Goal: Task Accomplishment & Management: Use online tool/utility

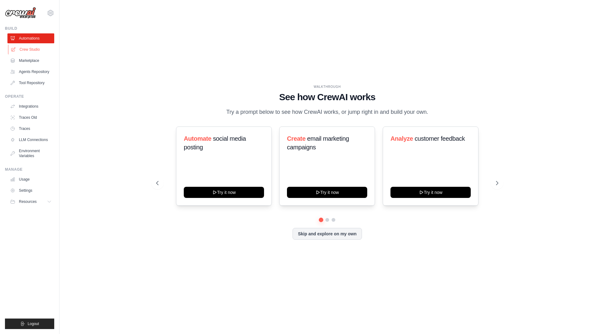
click at [41, 52] on link "Crew Studio" at bounding box center [31, 50] width 47 height 10
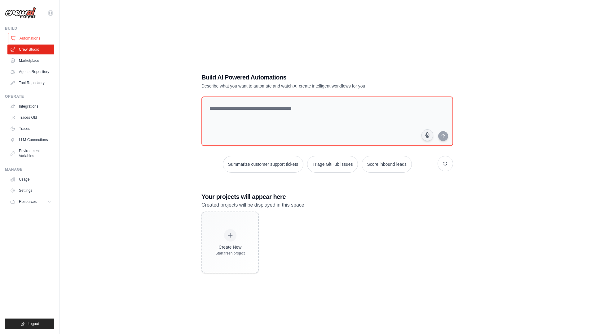
click at [28, 34] on link "Automations" at bounding box center [31, 38] width 47 height 10
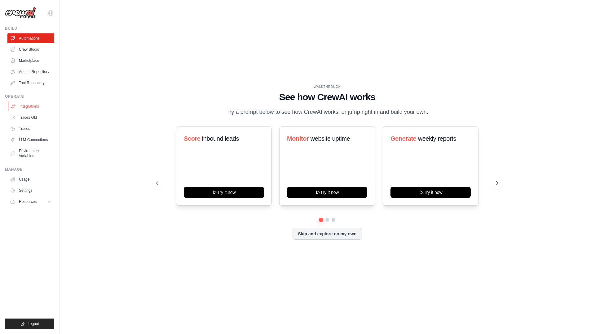
click at [38, 107] on link "Integrations" at bounding box center [31, 107] width 47 height 10
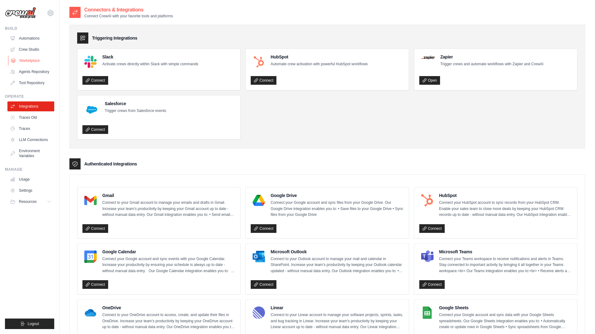
click at [31, 61] on link "Marketplace" at bounding box center [31, 61] width 47 height 10
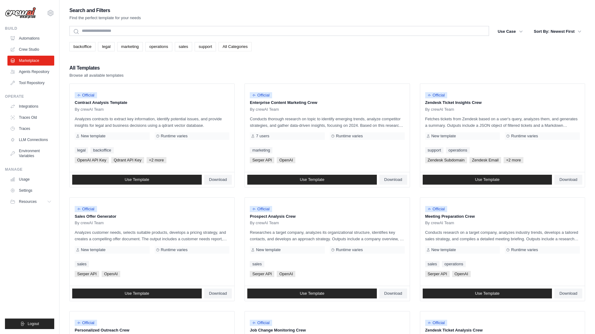
click at [223, 43] on link "All Categories" at bounding box center [234, 46] width 33 height 9
click at [107, 45] on link "legal" at bounding box center [106, 46] width 16 height 9
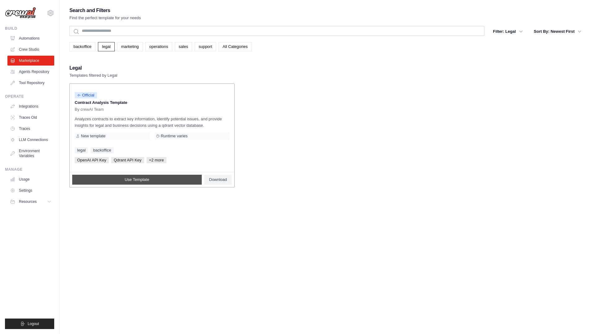
click at [197, 181] on link "Use Template" at bounding box center [136, 180] width 129 height 10
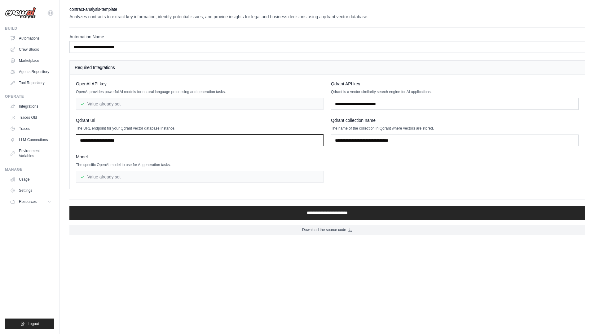
click at [157, 146] on input "text" at bounding box center [199, 141] width 247 height 12
click at [157, 175] on div "Value already set" at bounding box center [199, 177] width 247 height 12
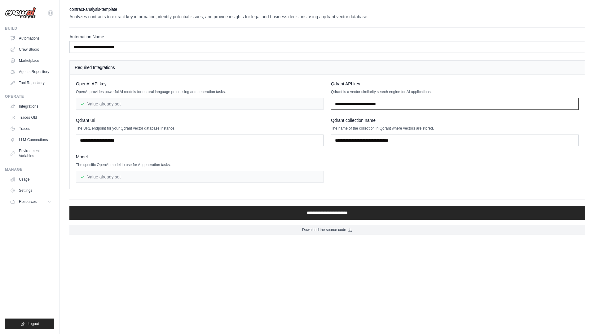
click at [409, 102] on input "text" at bounding box center [454, 104] width 247 height 12
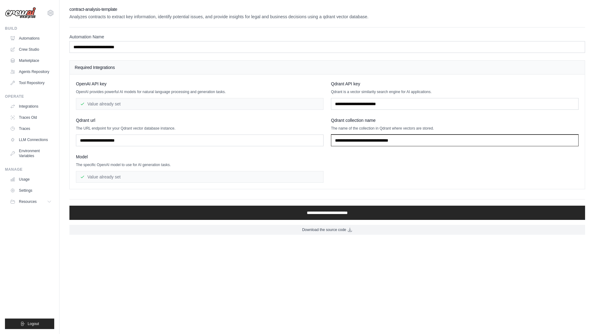
click at [385, 140] on input "text" at bounding box center [454, 141] width 247 height 12
click at [20, 37] on link "Automations" at bounding box center [31, 38] width 47 height 10
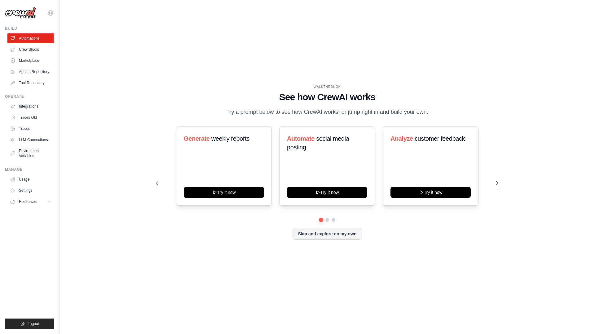
click at [24, 54] on link "Crew Studio" at bounding box center [30, 50] width 47 height 10
click at [24, 50] on link "Crew Studio" at bounding box center [31, 50] width 47 height 10
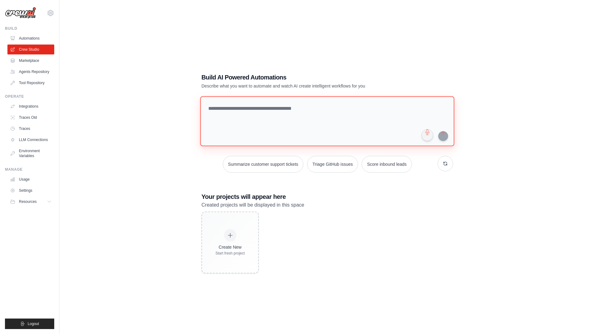
click at [299, 106] on textarea at bounding box center [327, 121] width 254 height 50
click at [331, 128] on textarea at bounding box center [327, 121] width 254 height 50
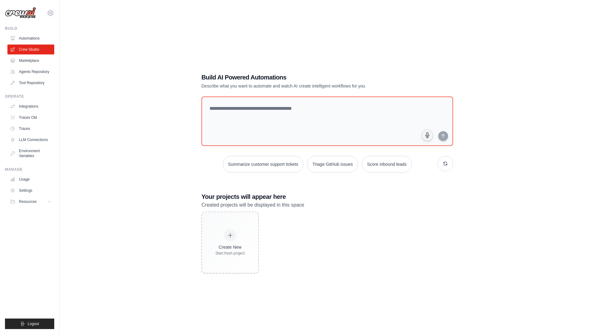
click at [32, 101] on div "Operate Integrations Traces Old Traces LLM Connections" at bounding box center [29, 127] width 49 height 67
click at [35, 106] on link "Integrations" at bounding box center [31, 107] width 47 height 10
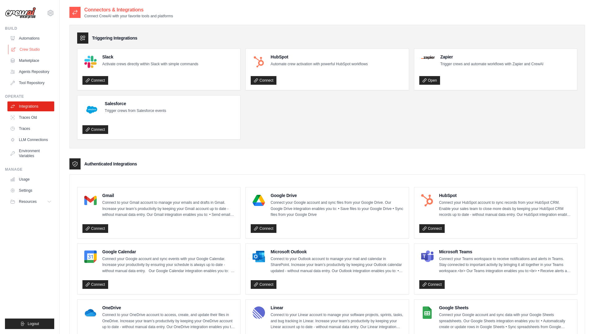
click at [34, 46] on link "Crew Studio" at bounding box center [31, 50] width 47 height 10
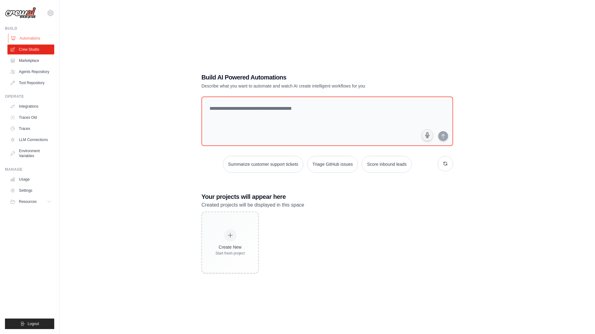
click at [33, 35] on link "Automations" at bounding box center [31, 38] width 47 height 10
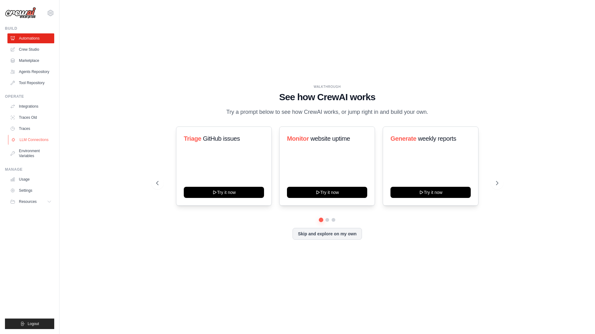
click at [33, 139] on link "LLM Connections" at bounding box center [31, 140] width 47 height 10
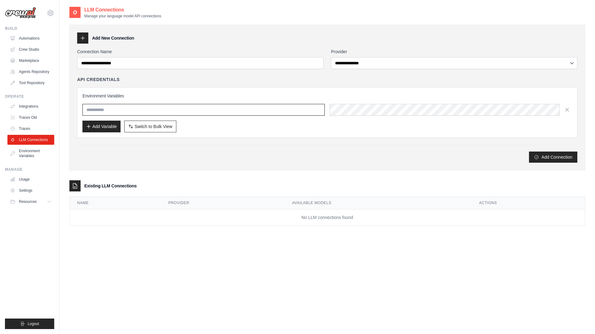
click at [183, 104] on input "text" at bounding box center [203, 110] width 242 height 12
click at [38, 152] on link "Environment Variables" at bounding box center [31, 153] width 47 height 15
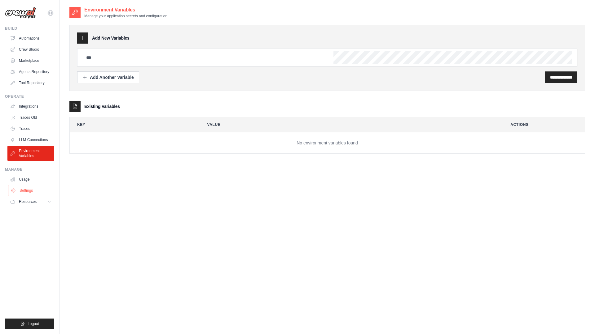
click at [33, 192] on link "Settings" at bounding box center [31, 191] width 47 height 10
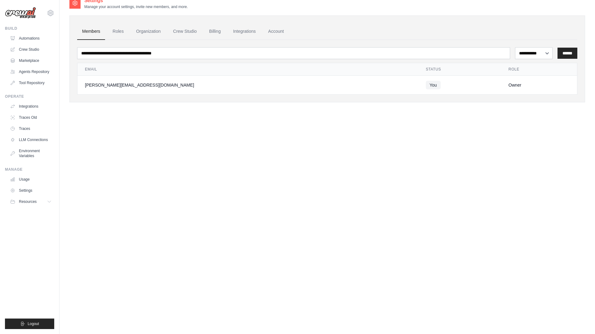
scroll to position [12, 0]
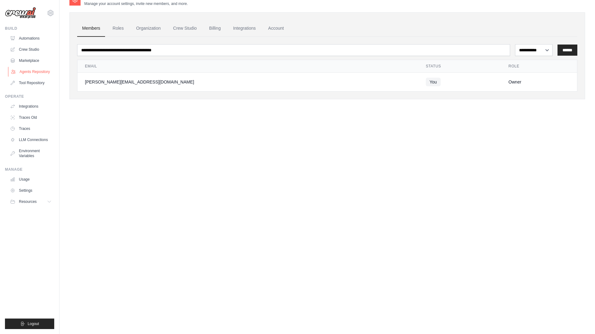
click at [43, 72] on link "Agents Repository" at bounding box center [31, 72] width 47 height 10
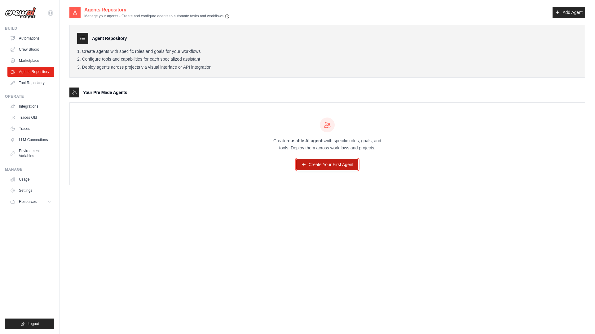
click at [328, 165] on link "Create Your First Agent" at bounding box center [327, 164] width 62 height 11
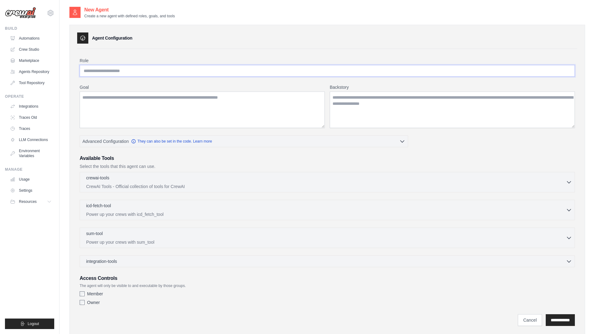
click at [127, 72] on input "Role" at bounding box center [327, 71] width 495 height 12
click at [158, 183] on p "CrewAI Tools - Official collection of tools for CrewAI" at bounding box center [325, 186] width 479 height 6
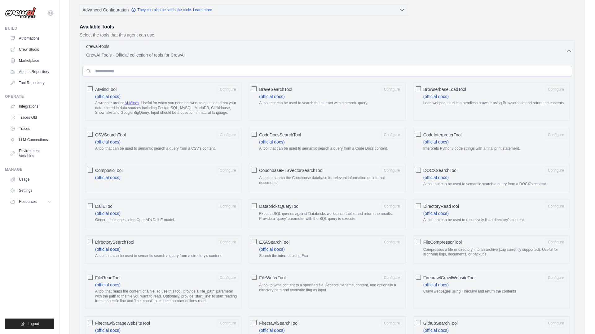
scroll to position [15, 0]
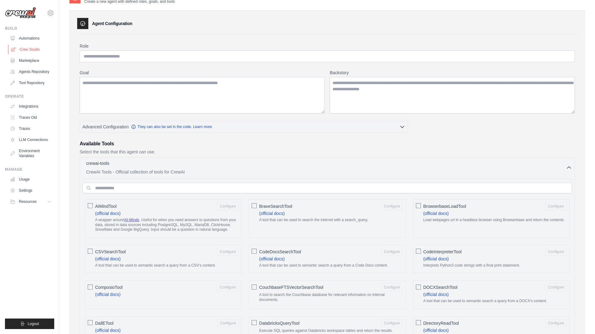
click at [22, 47] on link "Crew Studio" at bounding box center [31, 50] width 47 height 10
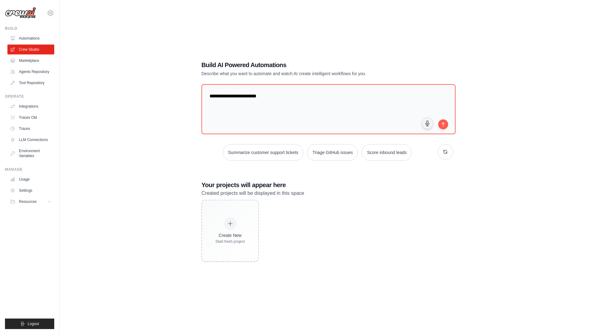
scroll to position [12, 0]
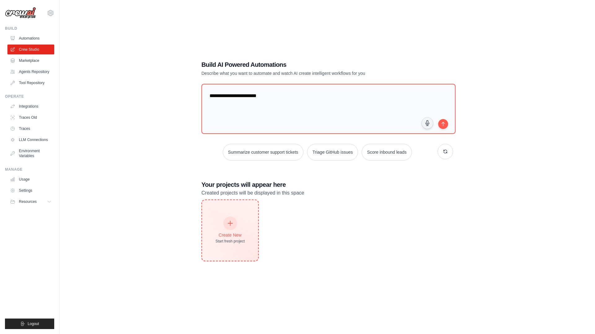
click at [228, 216] on div "Create New Start fresh project" at bounding box center [230, 230] width 56 height 61
click at [228, 217] on div at bounding box center [230, 224] width 14 height 14
click at [5, 8] on img at bounding box center [20, 13] width 31 height 12
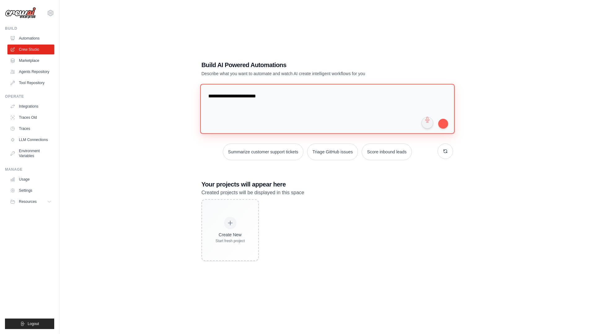
click at [247, 101] on textarea "**********" at bounding box center [327, 109] width 254 height 50
click at [292, 98] on textarea "**********" at bounding box center [327, 109] width 254 height 50
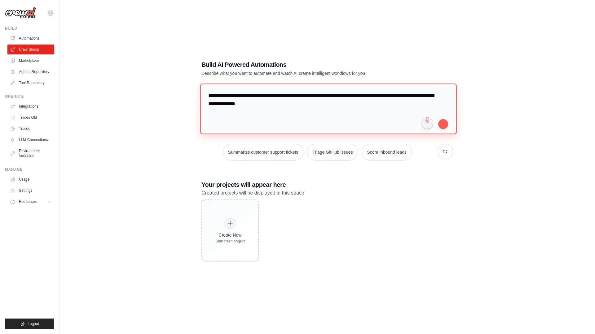
type textarea "**********"
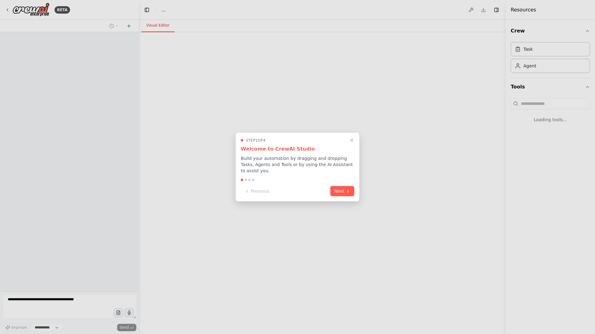
click at [233, 223] on div at bounding box center [297, 167] width 595 height 334
select select "****"
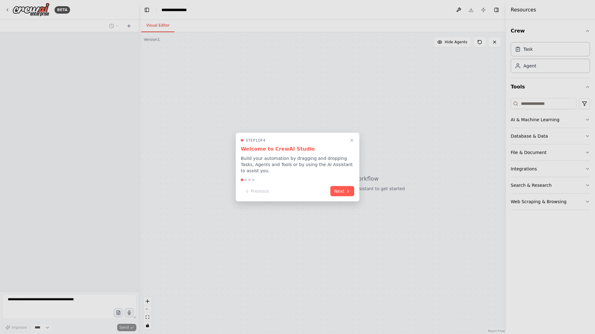
click at [232, 222] on div at bounding box center [297, 167] width 595 height 334
click at [343, 188] on button "Next" at bounding box center [342, 191] width 24 height 10
click at [343, 188] on div at bounding box center [297, 167] width 595 height 334
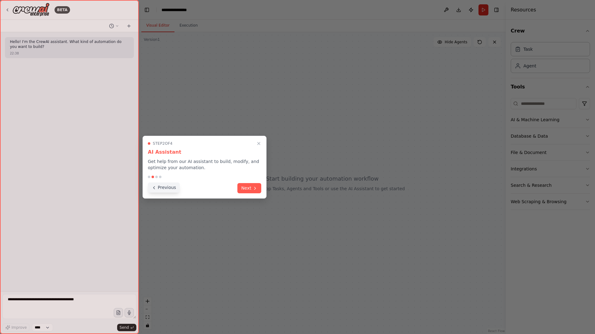
click at [161, 189] on button "Previous" at bounding box center [164, 188] width 32 height 10
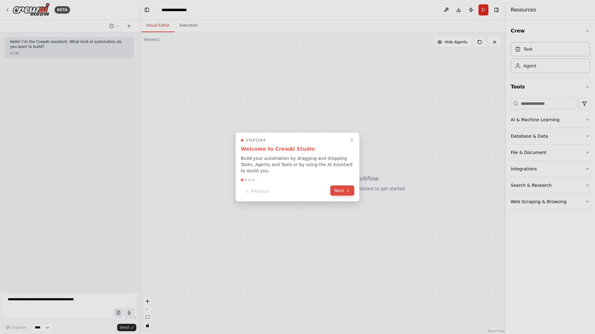
click at [345, 190] on icon at bounding box center [347, 190] width 5 height 5
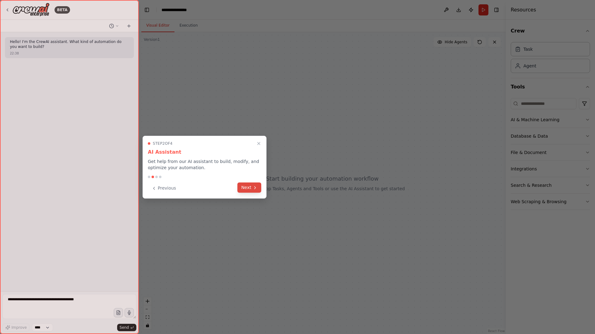
click at [255, 185] on icon at bounding box center [254, 187] width 5 height 5
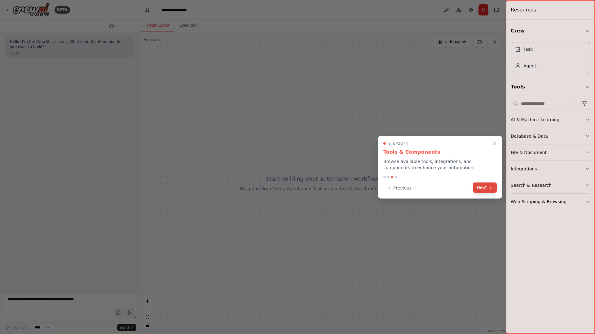
click at [477, 185] on button "Next" at bounding box center [485, 188] width 24 height 10
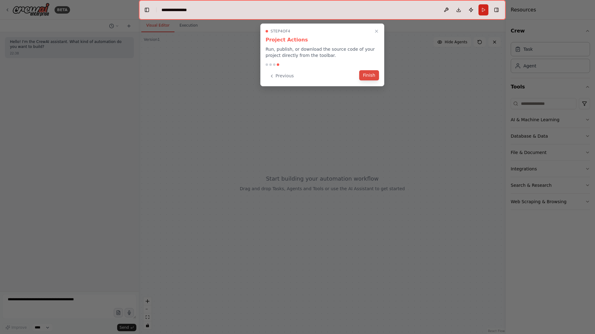
click at [371, 73] on button "Finish" at bounding box center [369, 75] width 20 height 10
click at [371, 73] on div at bounding box center [322, 183] width 367 height 302
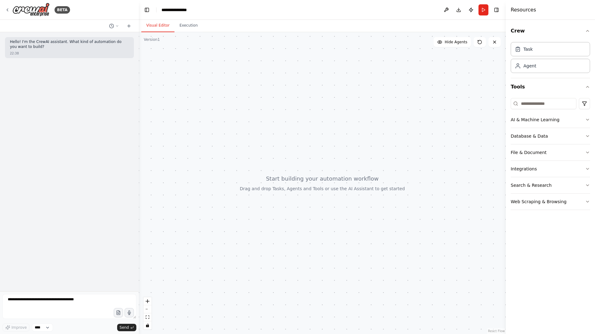
click at [164, 23] on button "Visual Editor" at bounding box center [157, 25] width 33 height 13
click at [183, 22] on button "Execution" at bounding box center [188, 25] width 28 height 13
click at [169, 23] on button "Visual Editor" at bounding box center [157, 25] width 33 height 13
click at [553, 120] on div "AI & Machine Learning" at bounding box center [534, 120] width 49 height 6
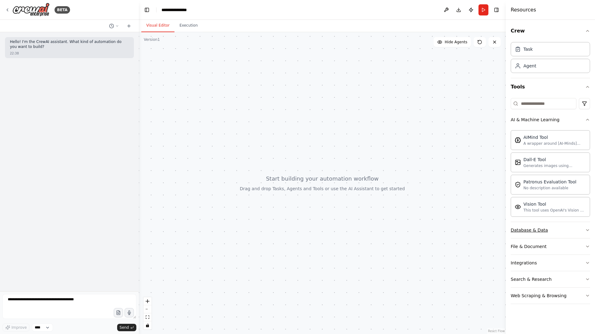
click at [550, 227] on button "Database & Data" at bounding box center [549, 230] width 79 height 16
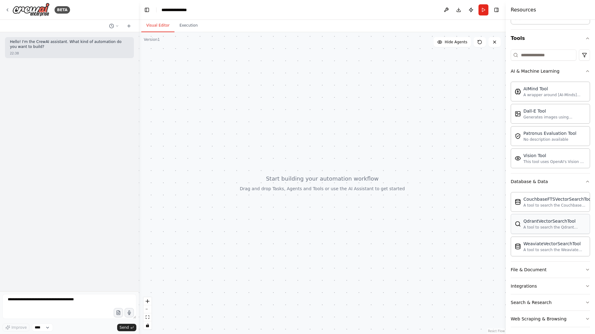
scroll to position [52, 0]
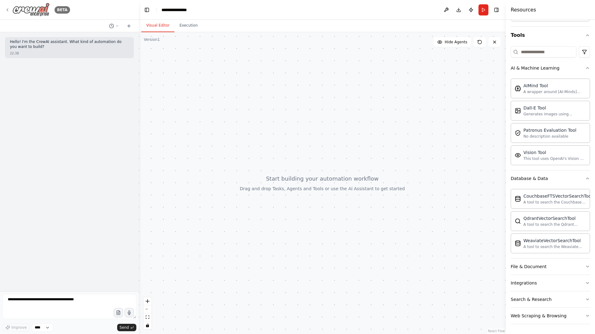
click at [5, 8] on icon at bounding box center [7, 9] width 5 height 5
